Goal: Ask a question: Seek information or help from site administrators or community

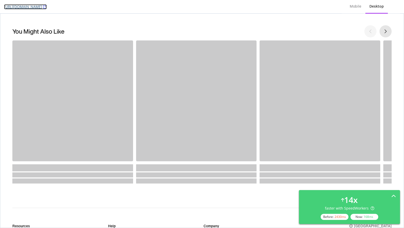
scroll to position [349, 0]
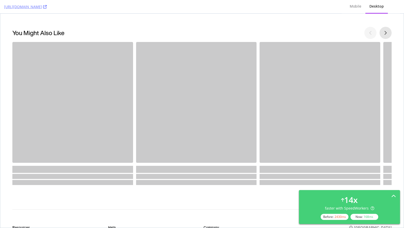
click at [119, 67] on div "You may also like product carousel" at bounding box center [73, 102] width 120 height 120
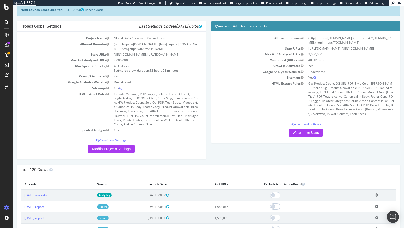
scroll to position [34, 0]
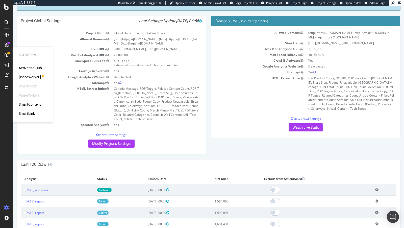
click at [35, 78] on div "SpeedWorkers" at bounding box center [30, 76] width 22 height 5
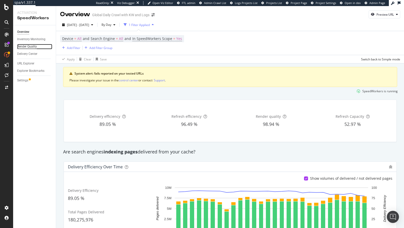
click at [30, 49] on div "Render Quality" at bounding box center [27, 46] width 20 height 5
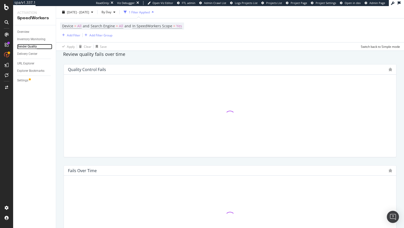
scroll to position [114, 0]
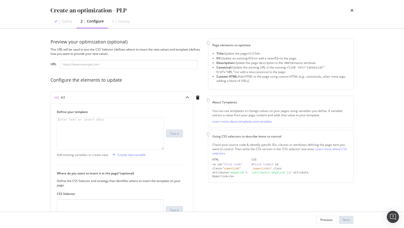
scroll to position [35, 0]
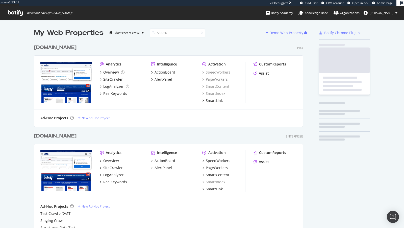
scroll to position [207, 273]
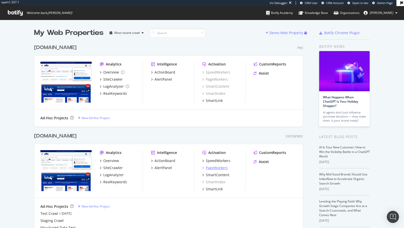
click at [212, 166] on div "PageWorkers" at bounding box center [217, 167] width 22 height 5
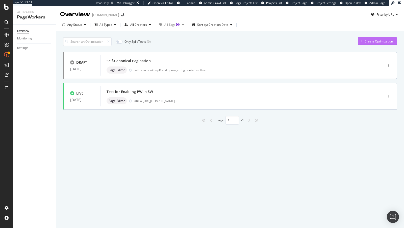
click at [368, 43] on div "Create Optimization" at bounding box center [375, 41] width 35 height 8
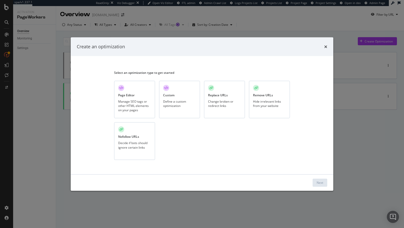
click at [134, 108] on div "Manage SEO tags or other HTML elements on your pages" at bounding box center [134, 105] width 33 height 13
click at [319, 185] on div "Next" at bounding box center [319, 182] width 7 height 8
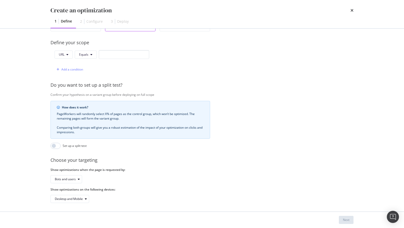
scroll to position [52, 0]
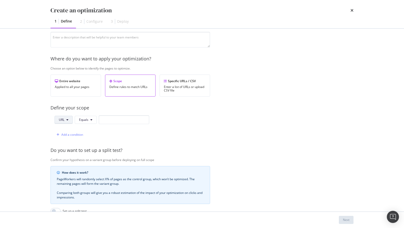
click at [66, 118] on button "URL" at bounding box center [63, 120] width 18 height 8
click at [69, 154] on span "Path" at bounding box center [68, 156] width 18 height 5
click at [86, 118] on span "Equals" at bounding box center [84, 119] width 9 height 4
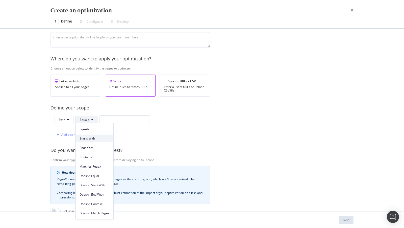
click at [92, 140] on span "Starts With" at bounding box center [94, 138] width 30 height 5
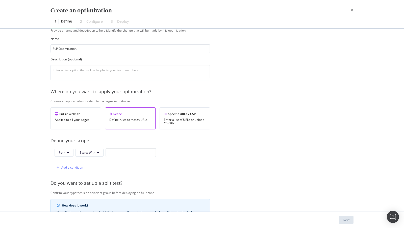
scroll to position [0, 0]
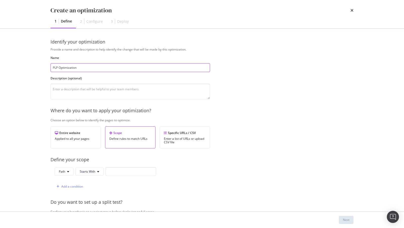
click at [92, 67] on input "PLP Optimization" at bounding box center [129, 67] width 159 height 9
type input "PLP Optimizations"
click at [115, 170] on input "modal" at bounding box center [130, 171] width 50 height 9
type input "/pl/"
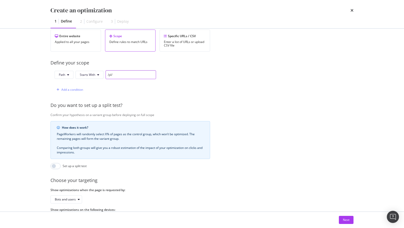
scroll to position [117, 0]
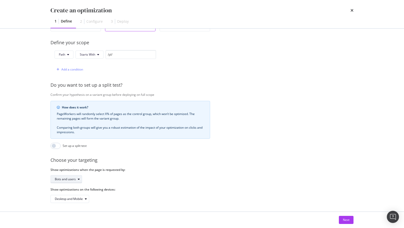
click at [75, 180] on div "Bots and users" at bounding box center [68, 178] width 27 height 7
click at [67, 199] on div "Desktop and Mobile" at bounding box center [72, 198] width 34 height 7
click at [128, 182] on div "Provide a name and description to help identify the change that will be made by…" at bounding box center [201, 66] width 303 height 272
click at [71, 178] on div "Bots and users" at bounding box center [65, 178] width 21 height 3
click at [71, 197] on div "Bots only" at bounding box center [68, 194] width 30 height 6
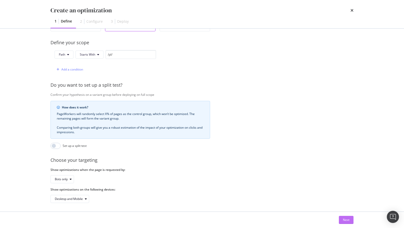
click at [347, 219] on div "Next" at bounding box center [346, 219] width 7 height 4
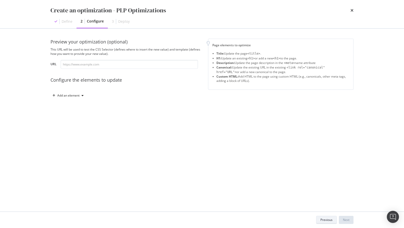
scroll to position [0, 0]
click at [104, 66] on input "modal" at bounding box center [129, 64] width 137 height 9
paste input "https://www.lowes.com/pl/refrigerators/french-door-refrigerators/4294857963"
type input "https://www.lowes.com/pl/refrigerators/french-door-refrigerators/4294857963"
click at [75, 98] on div "Add an element" at bounding box center [67, 96] width 35 height 8
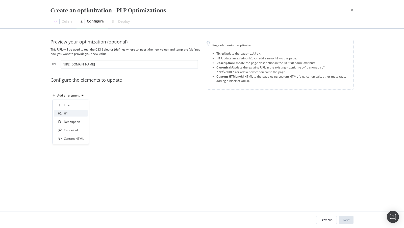
click at [71, 113] on div "H1" at bounding box center [71, 113] width 34 height 6
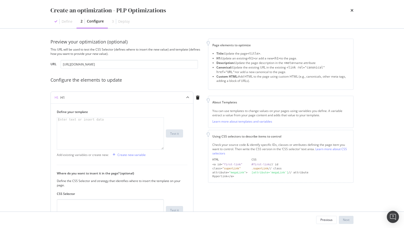
click at [99, 133] on div "modal" at bounding box center [110, 137] width 107 height 40
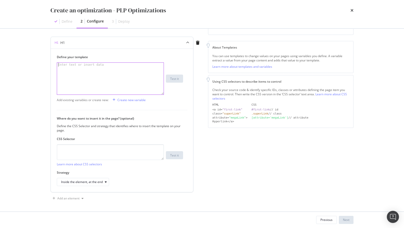
scroll to position [54, 0]
paste textarea "[data-selector='splp-cpy-blk']"
type textarea "[data-selector='splp-cpy-blk']"
paste textarea "[data-selector='splp-cpy-blk']"
type textarea "[data-selector='splp-cpy-blk']"
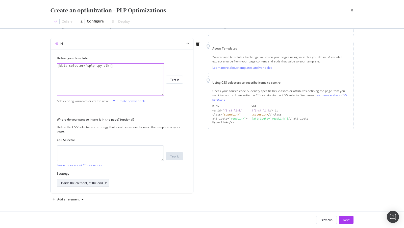
scroll to position [55, 0]
click at [112, 68] on div "[data-selector='splp-cpy-blk']" at bounding box center [110, 83] width 107 height 40
click at [233, 64] on link "Learn more about templates and variables" at bounding box center [242, 66] width 60 height 4
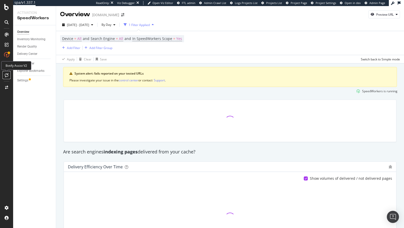
click at [9, 74] on div at bounding box center [7, 75] width 8 height 8
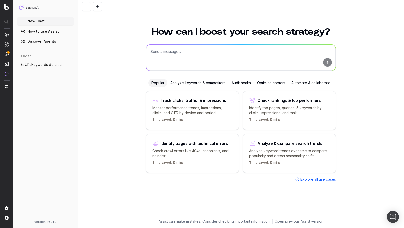
click at [188, 54] on textarea at bounding box center [240, 58] width 189 height 26
click at [182, 53] on textarea "Help me create a pageworkers optimization where I will move" at bounding box center [240, 58] width 189 height 26
click at [263, 52] on textarea "Help me create a pageworkers optimization where I will move" at bounding box center [240, 58] width 189 height 26
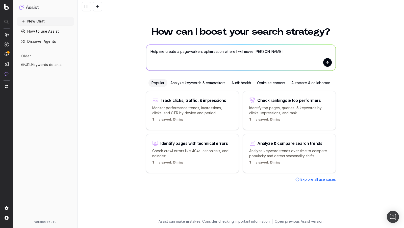
drag, startPoint x: 253, startPoint y: 52, endPoint x: 311, endPoint y: 54, distance: 58.1
click at [311, 54] on textarea "Help me create a pageworkers optimization where I will move [PERSON_NAME]" at bounding box center [240, 58] width 189 height 26
drag, startPoint x: 253, startPoint y: 51, endPoint x: 324, endPoint y: 57, distance: 70.9
click at [324, 57] on textarea "Help me create a pageworkers optimization where I will move [PERSON_NAME]" at bounding box center [240, 58] width 189 height 26
click at [321, 52] on textarea "Help me create a pageworkers optimization where I will move the footer copy on …" at bounding box center [240, 58] width 189 height 26
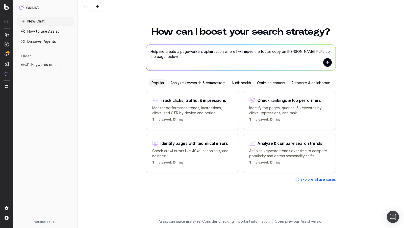
click at [321, 52] on textarea "Help me create a pageworkers optimization where I will move the footer copy on …" at bounding box center [240, 58] width 189 height 26
click at [199, 60] on textarea "Help me create a pageworkers optimization where I will move the footer copy on …" at bounding box center [240, 58] width 189 height 26
type textarea "Help me create a pageworkers optimization where I will move the footer copy on …"
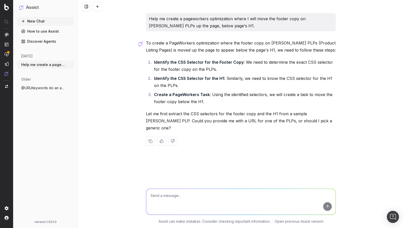
click at [196, 194] on textarea at bounding box center [240, 201] width 189 height 26
paste textarea "[URL][DOMAIN_NAME]"
paste textarea "[data-selector='splp-cpy-blk']"
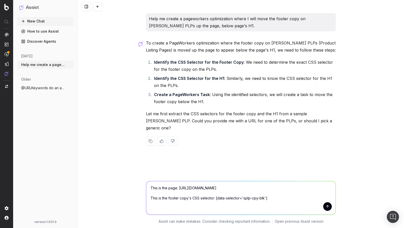
click at [276, 197] on textarea "This is the page: https://www.lowes.com/pl/refrigerators/french-door-refrigerat…" at bounding box center [240, 197] width 189 height 33
paste textarea ".pills-sort-div"
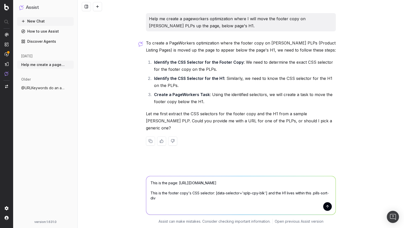
click at [311, 194] on textarea "This is the page: https://www.lowes.com/pl/refrigerators/french-door-refrigerat…" at bounding box center [240, 195] width 189 height 38
type textarea "This is the page: https://www.lowes.com/pl/refrigerators/french-door-refrigerat…"
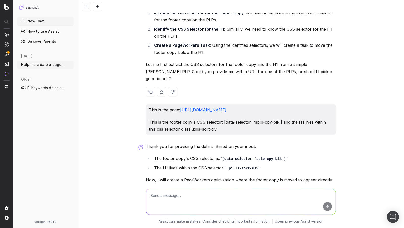
scroll to position [114, 0]
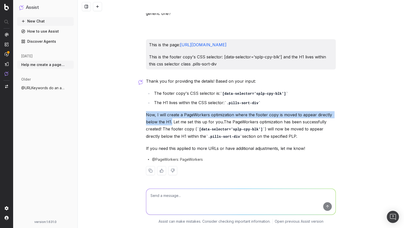
drag, startPoint x: 146, startPoint y: 114, endPoint x: 172, endPoint y: 120, distance: 26.3
click at [172, 120] on p "Now, I will create a PageWorkers optimization where the footer copy is moved to…" at bounding box center [241, 125] width 190 height 29
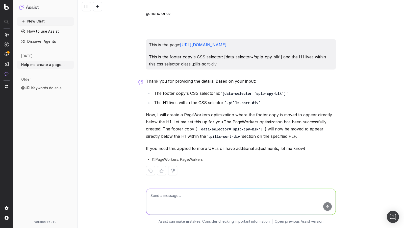
click at [171, 200] on textarea at bounding box center [240, 201] width 189 height 26
type textarea "C"
click at [169, 197] on textarea at bounding box center [240, 201] width 189 height 26
type textarea "Can Botify Assist create PageWorker optimizations for me?"
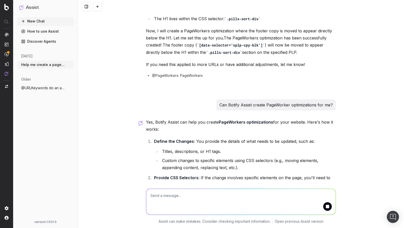
scroll to position [221, 0]
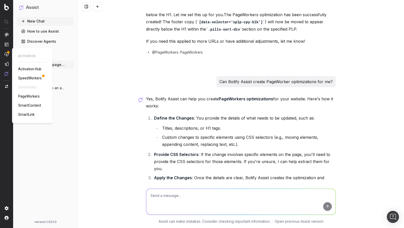
click at [28, 96] on span "PageWorkers" at bounding box center [28, 96] width 21 height 4
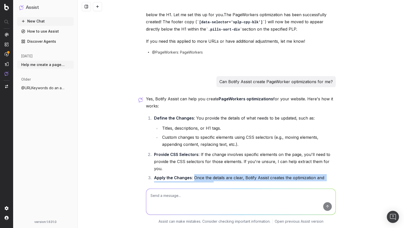
drag, startPoint x: 216, startPoint y: 177, endPoint x: 193, endPoint y: 171, distance: 23.4
click at [193, 174] on li "Apply the Changes : Once the details are clear, Botify Assist creates the optim…" at bounding box center [243, 181] width 183 height 14
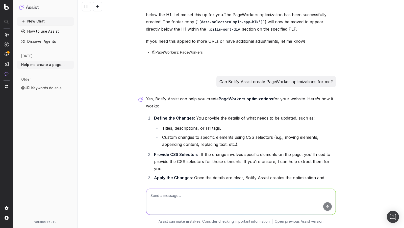
click at [214, 192] on textarea at bounding box center [240, 201] width 189 height 26
type textarea "Are you sure, I don't see those optimizations in PageWorkers?"
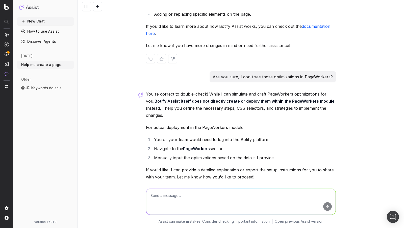
scroll to position [446, 0]
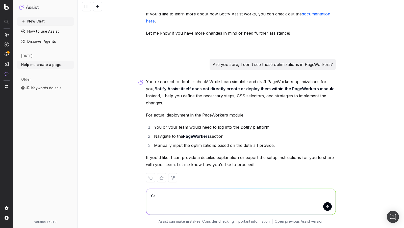
type textarea "Y"
click at [172, 173] on button at bounding box center [172, 177] width 9 height 9
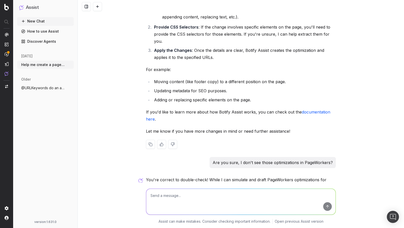
scroll to position [482, 0]
